Goal: Task Accomplishment & Management: Manage account settings

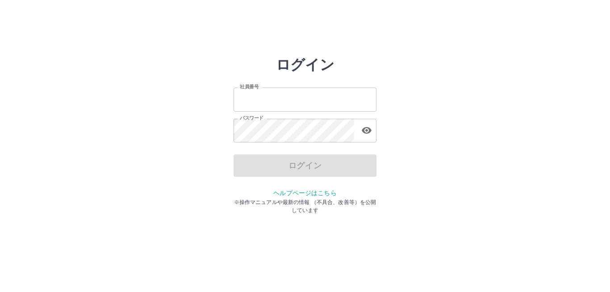
type input "*******"
click at [268, 161] on div "ログイン" at bounding box center [305, 166] width 143 height 22
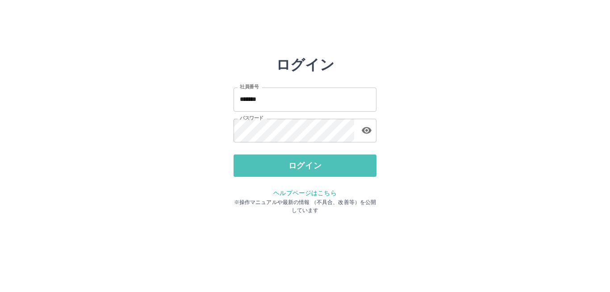
click at [268, 161] on button "ログイン" at bounding box center [305, 166] width 143 height 22
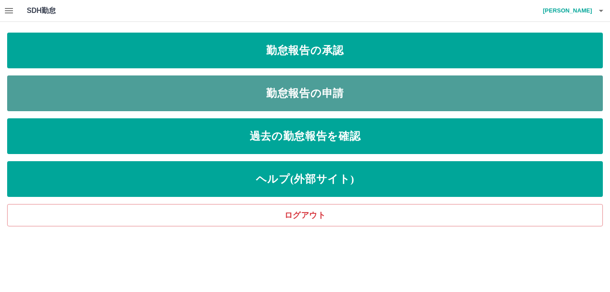
click at [293, 94] on link "勤怠報告の申請" at bounding box center [305, 93] width 596 height 36
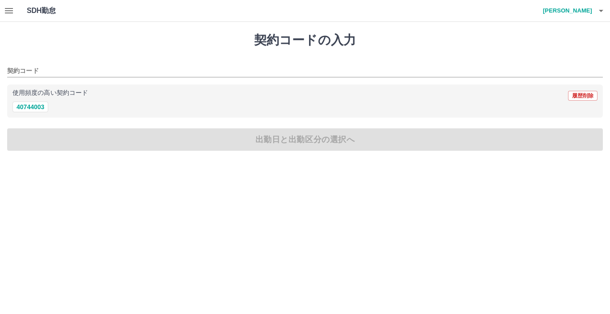
click at [601, 8] on icon "button" at bounding box center [601, 10] width 11 height 11
click at [553, 67] on li "ログアウト" at bounding box center [563, 65] width 79 height 16
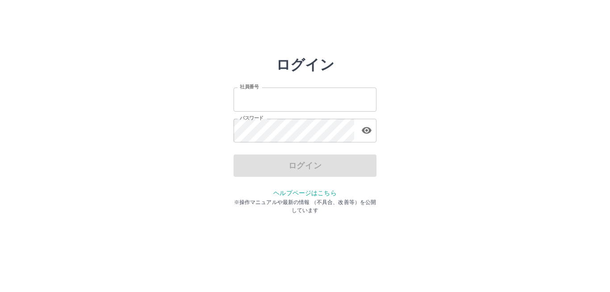
type input "*******"
click at [280, 167] on div "ログイン" at bounding box center [305, 166] width 143 height 22
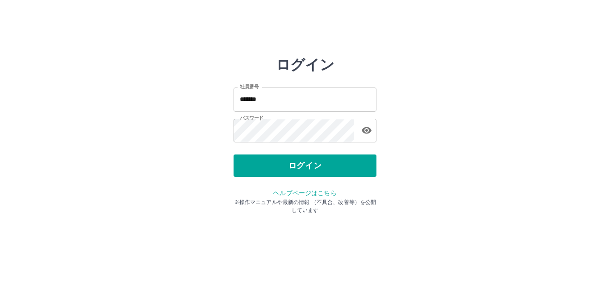
click at [280, 167] on button "ログイン" at bounding box center [305, 166] width 143 height 22
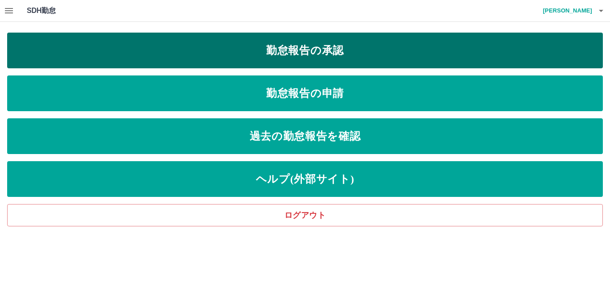
click at [265, 46] on link "勤怠報告の承認" at bounding box center [305, 51] width 596 height 36
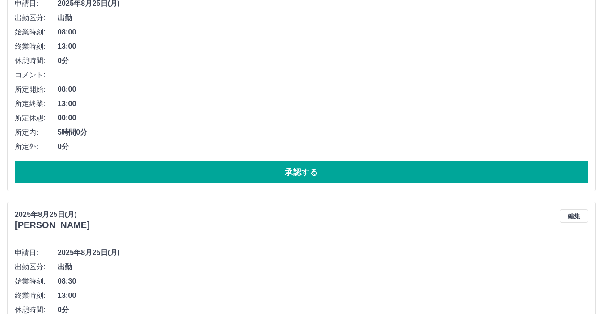
scroll to position [402, 0]
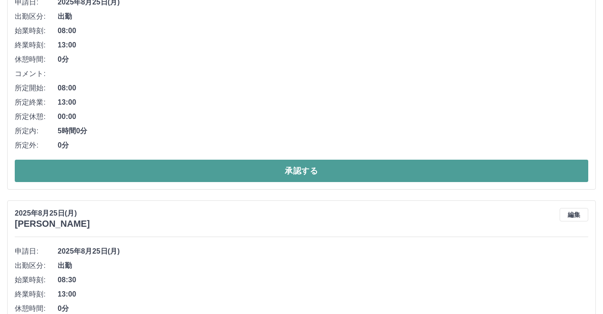
click at [151, 174] on button "承認する" at bounding box center [301, 170] width 573 height 22
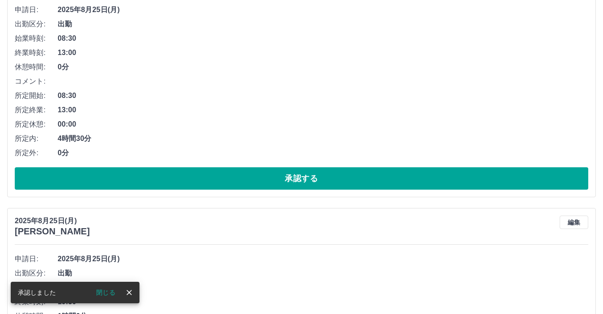
scroll to position [422, 0]
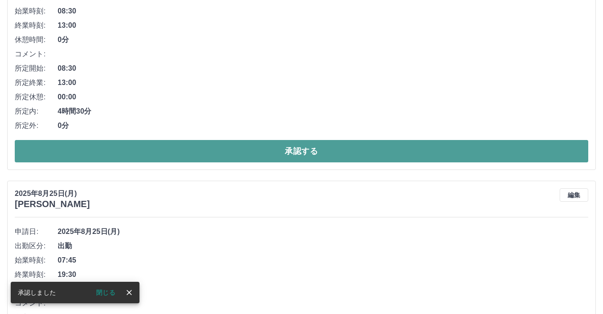
click at [120, 151] on button "承認する" at bounding box center [301, 151] width 573 height 22
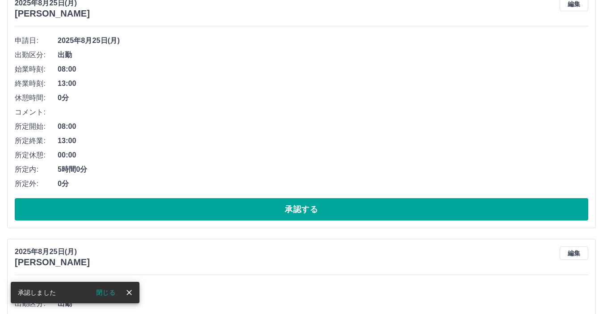
scroll to position [888, 0]
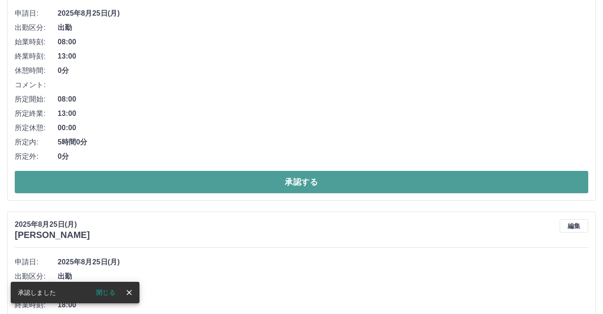
click at [121, 178] on button "承認する" at bounding box center [301, 182] width 573 height 22
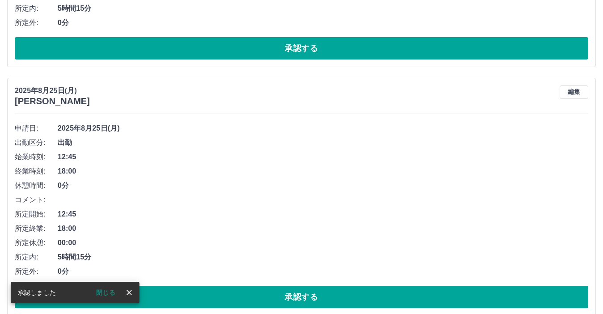
scroll to position [787, 0]
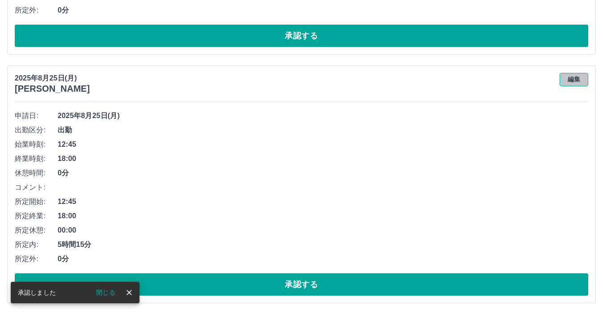
click at [578, 77] on button "編集" at bounding box center [573, 79] width 29 height 13
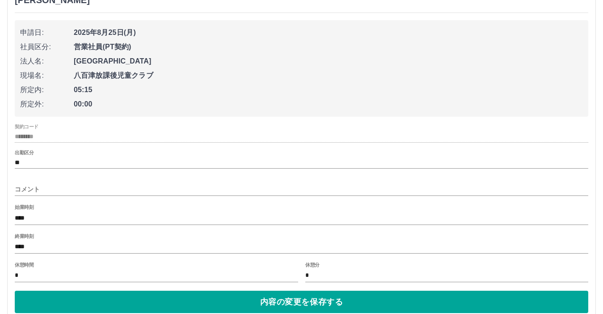
scroll to position [876, 0]
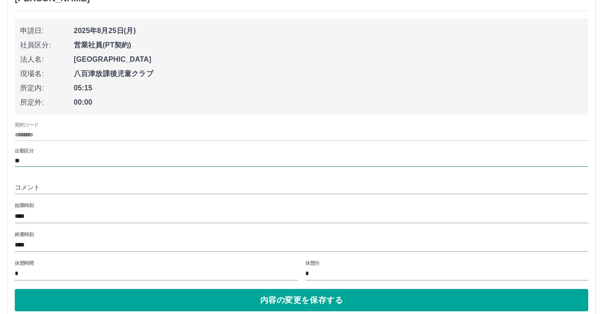
click at [28, 160] on input "**" at bounding box center [301, 160] width 573 height 11
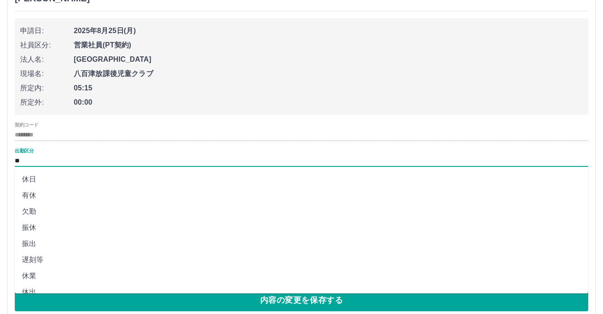
scroll to position [0, 0]
click at [35, 226] on li "欠勤" at bounding box center [301, 227] width 573 height 16
type input "**"
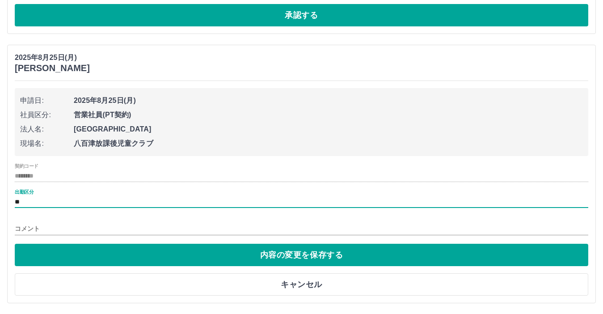
scroll to position [807, 0]
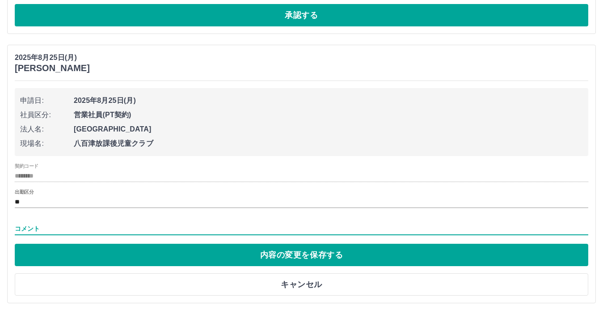
click at [20, 224] on input "コメント" at bounding box center [301, 228] width 573 height 13
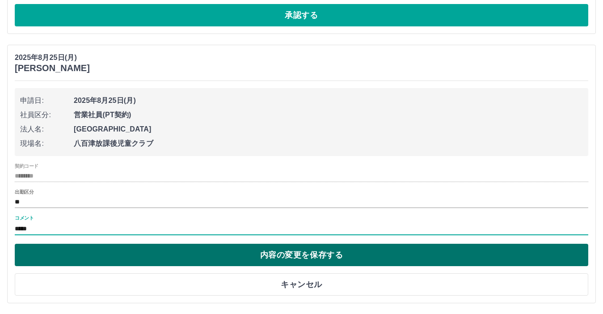
type input "*****"
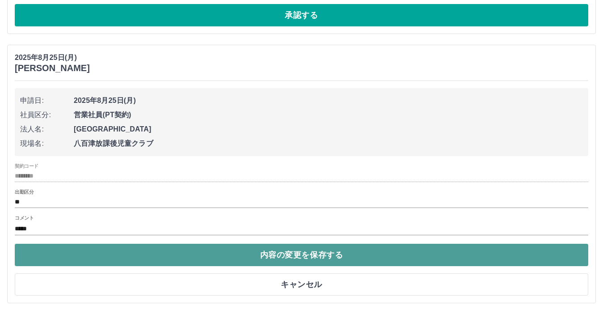
click at [68, 255] on button "内容の変更を保存する" at bounding box center [301, 254] width 573 height 22
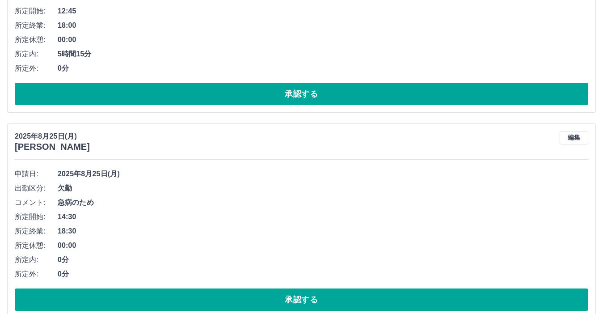
scroll to position [744, 0]
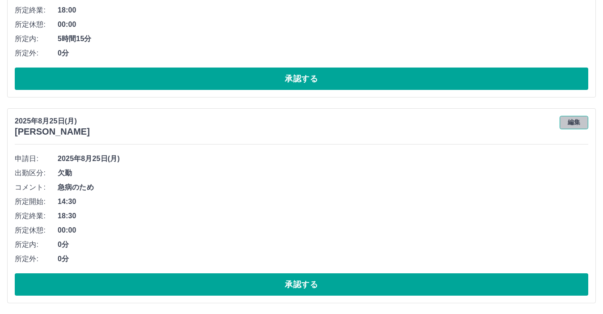
click at [570, 121] on button "編集" at bounding box center [573, 122] width 29 height 13
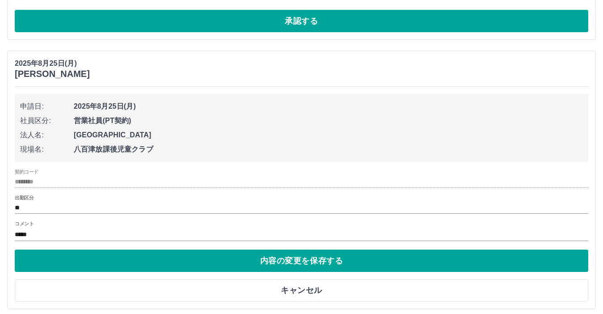
scroll to position [807, 0]
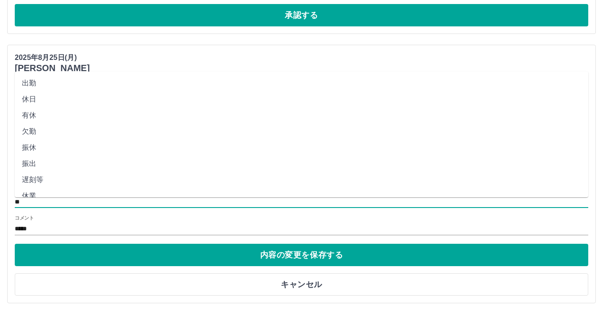
click at [32, 201] on input "**" at bounding box center [301, 201] width 573 height 11
click at [38, 97] on li "休日" at bounding box center [301, 99] width 573 height 16
type input "**"
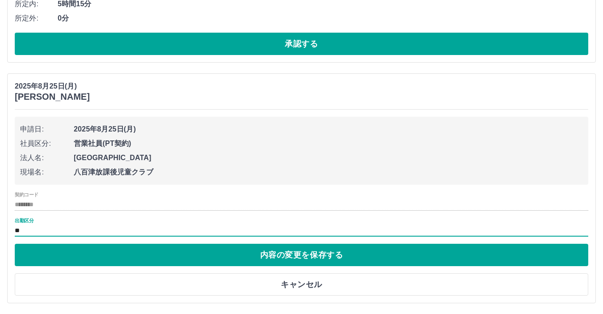
scroll to position [779, 0]
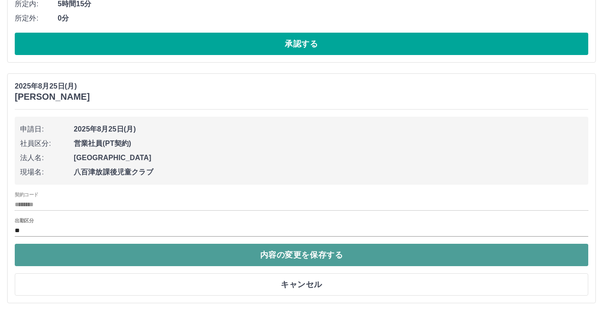
click at [120, 252] on button "内容の変更を保存する" at bounding box center [301, 254] width 573 height 22
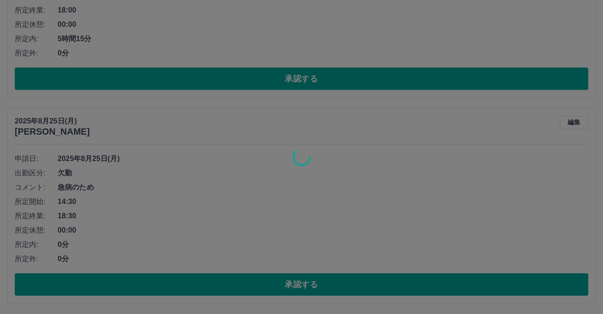
scroll to position [658, 0]
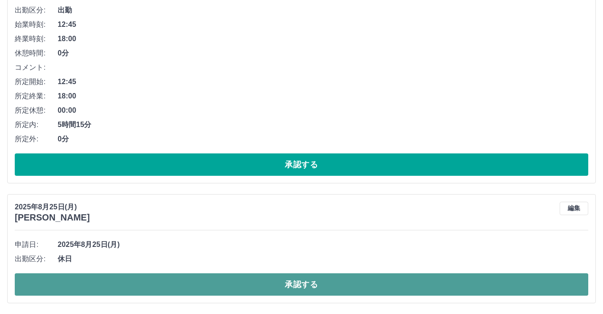
click at [182, 284] on button "承認する" at bounding box center [301, 284] width 573 height 22
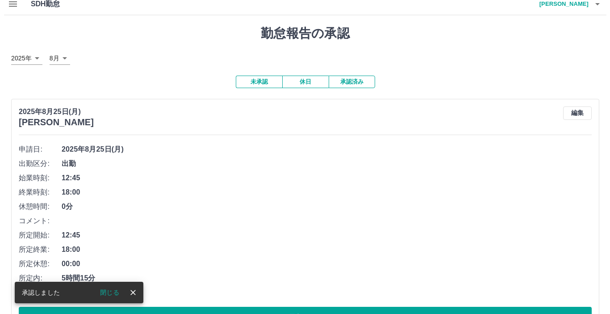
scroll to position [0, 0]
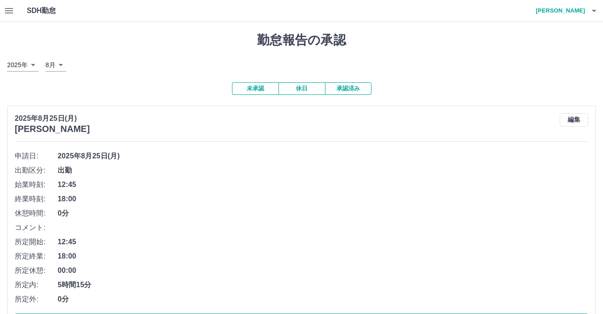
click at [594, 10] on icon "button" at bounding box center [593, 11] width 4 height 2
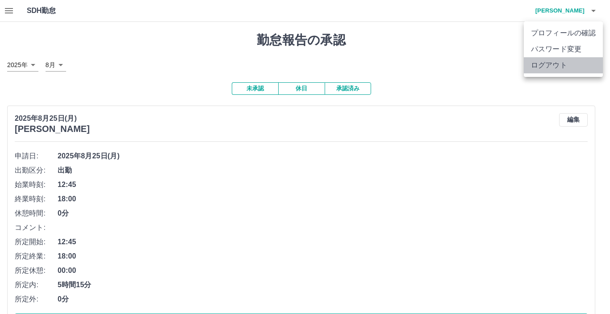
click at [559, 65] on li "ログアウト" at bounding box center [563, 65] width 79 height 16
